Goal: Information Seeking & Learning: Learn about a topic

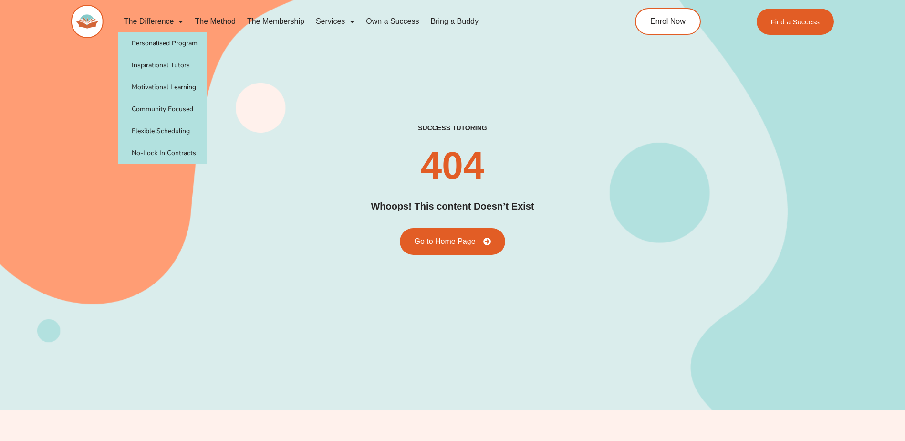
click at [174, 21] on span "Menu" at bounding box center [179, 21] width 10 height 17
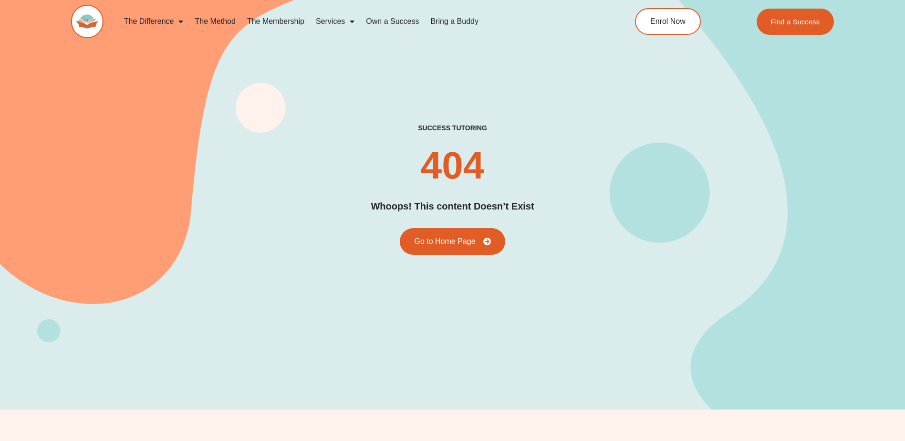
click at [179, 21] on span "Menu" at bounding box center [179, 21] width 10 height 17
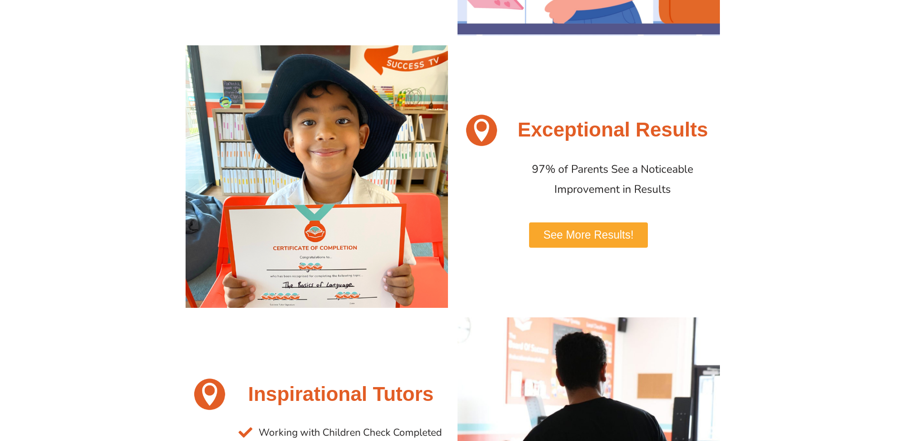
scroll to position [477, 0]
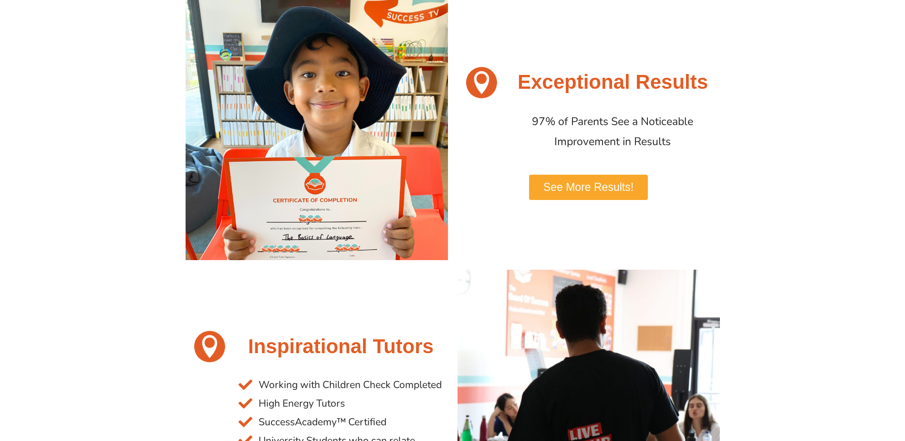
click at [604, 185] on span "See More Results!" at bounding box center [588, 187] width 90 height 11
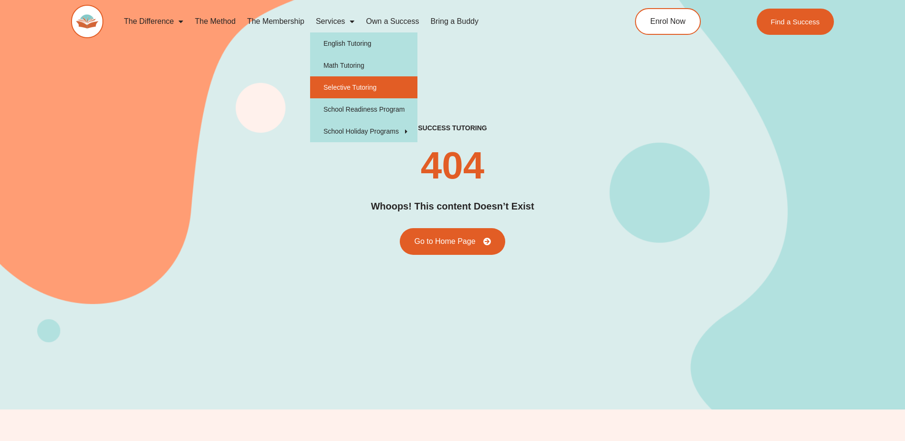
click at [341, 88] on link "Selective Tutoring" at bounding box center [363, 87] width 107 height 22
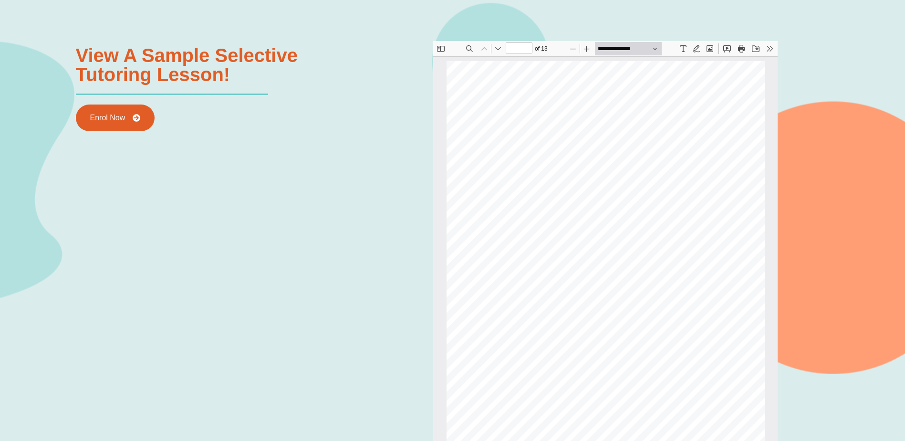
scroll to position [1240, 0]
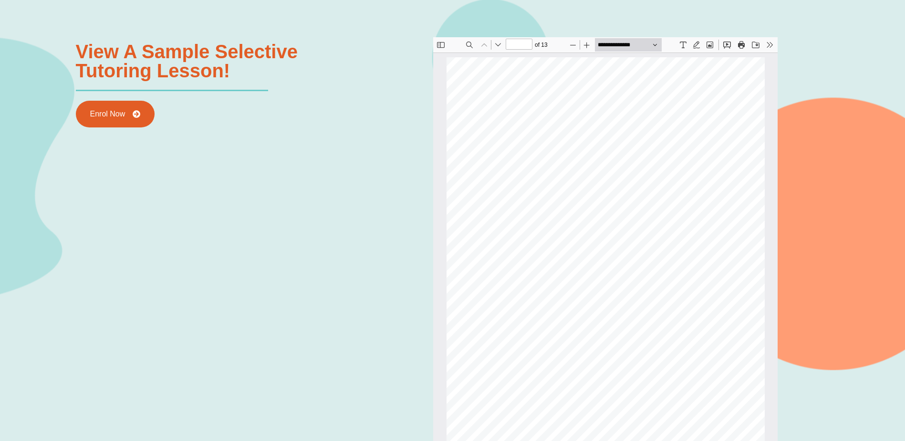
click at [498, 45] on button "Next" at bounding box center [497, 44] width 13 height 13
click at [496, 42] on button "Next" at bounding box center [497, 44] width 13 height 13
type input "**"
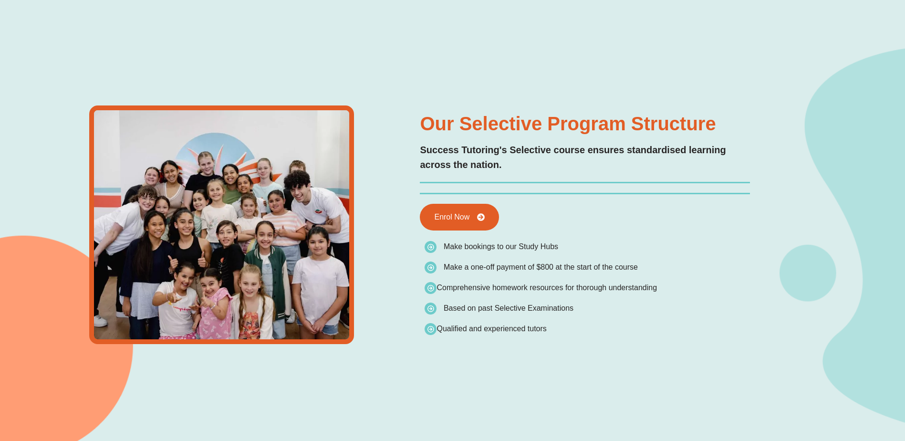
scroll to position [0, 0]
type input "*"
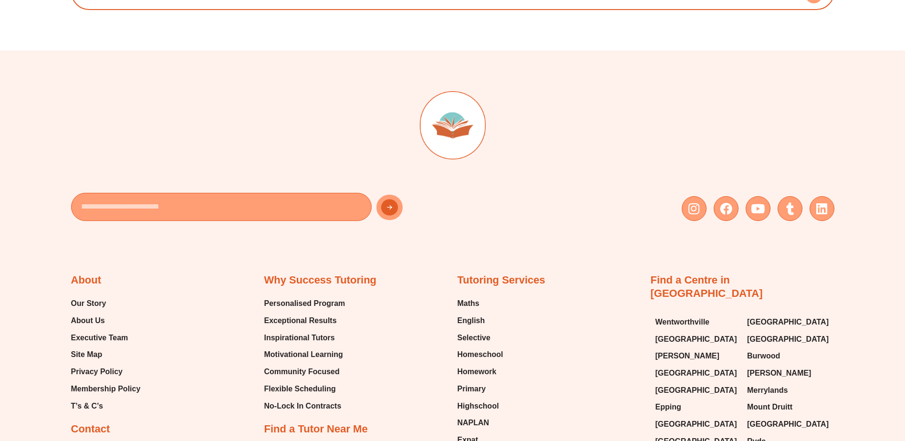
scroll to position [3625, 0]
